Goal: Information Seeking & Learning: Learn about a topic

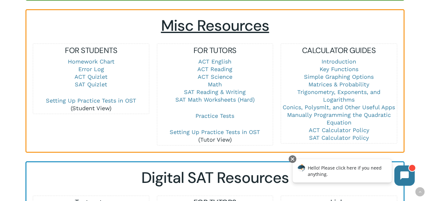
scroll to position [445, 0]
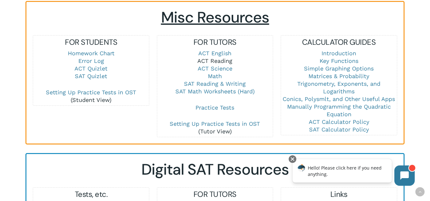
click at [225, 60] on link "ACT Reading" at bounding box center [214, 61] width 35 height 7
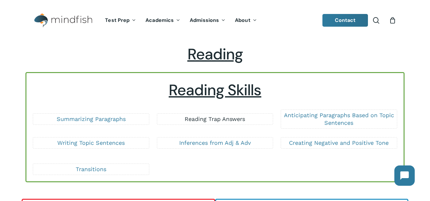
click at [229, 117] on link "Reading Trap Answers" at bounding box center [214, 119] width 60 height 7
